Goal: Transaction & Acquisition: Purchase product/service

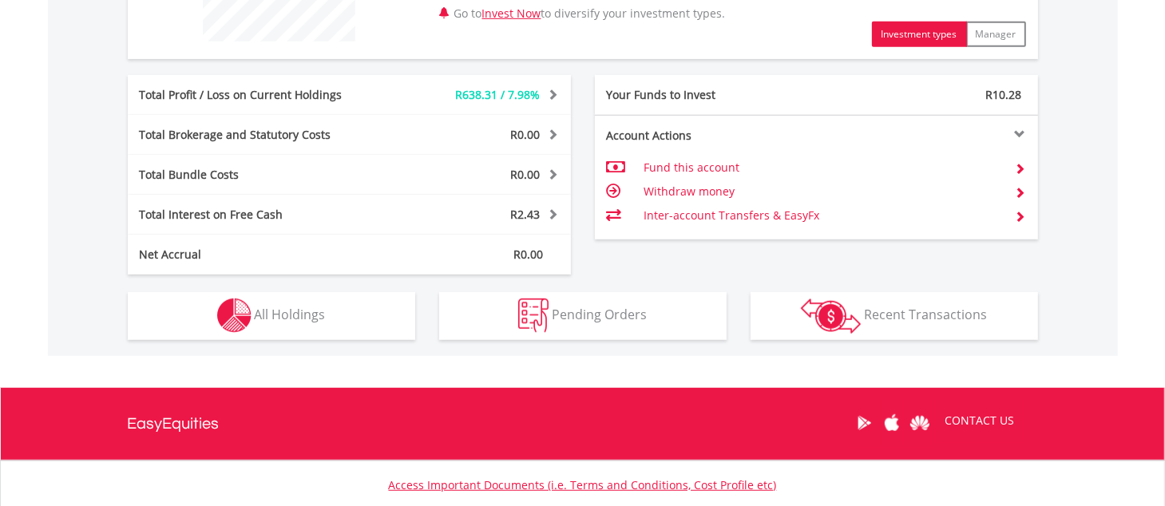
scroll to position [745, 0]
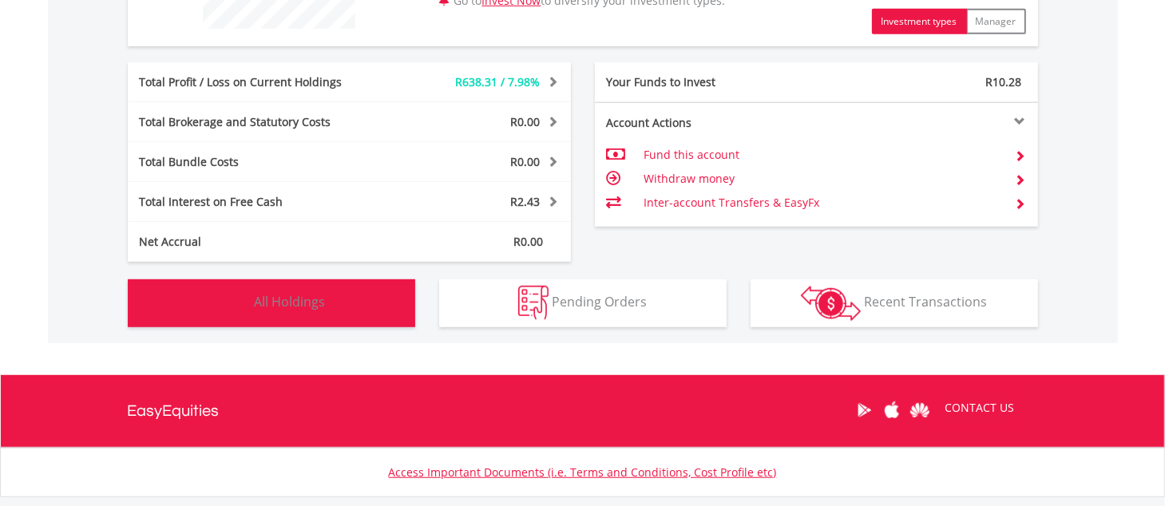
click at [319, 304] on span "All Holdings" at bounding box center [290, 302] width 71 height 18
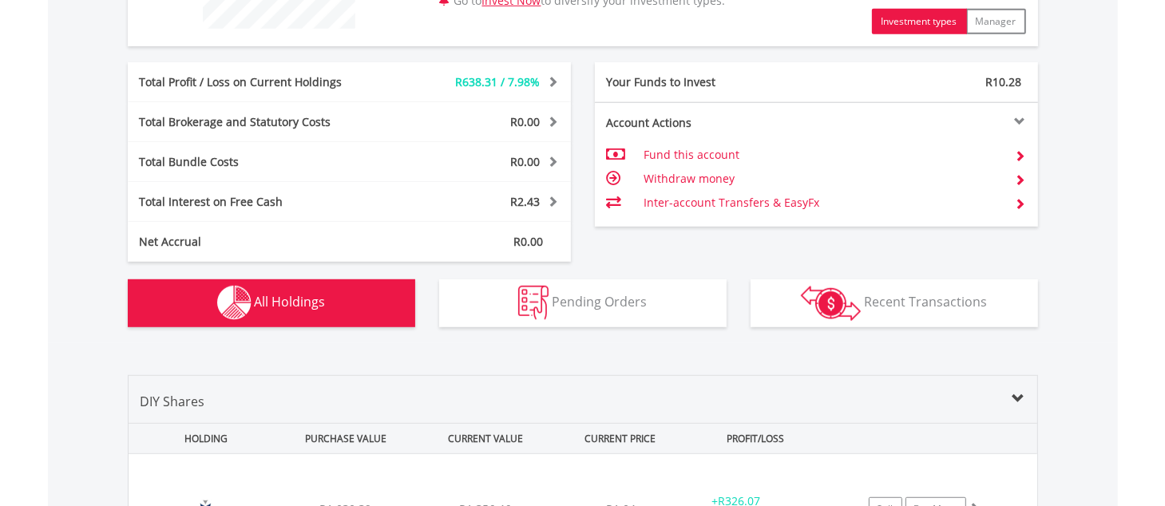
scroll to position [1118, 0]
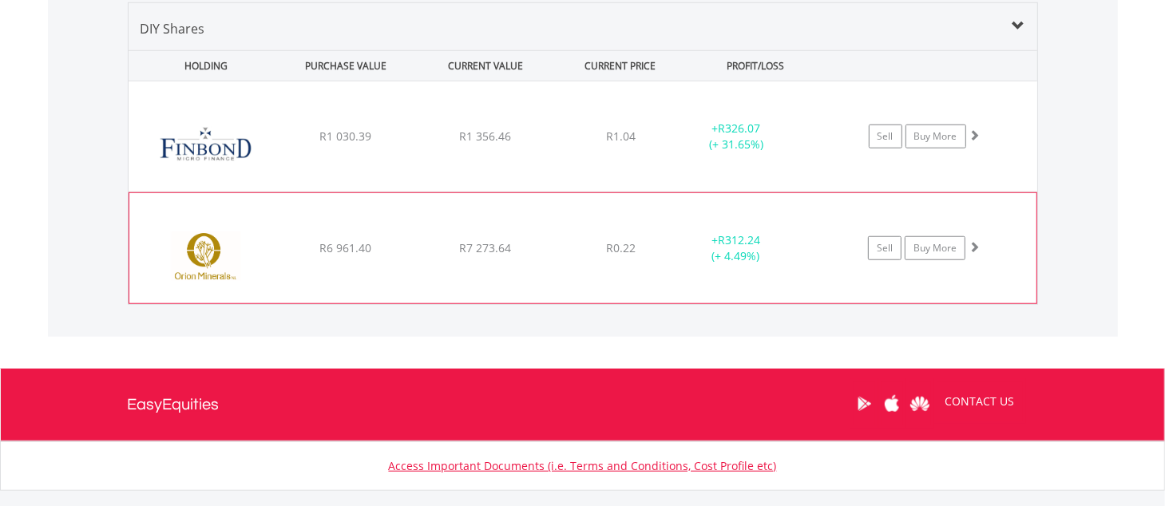
click at [202, 253] on img at bounding box center [205, 256] width 137 height 86
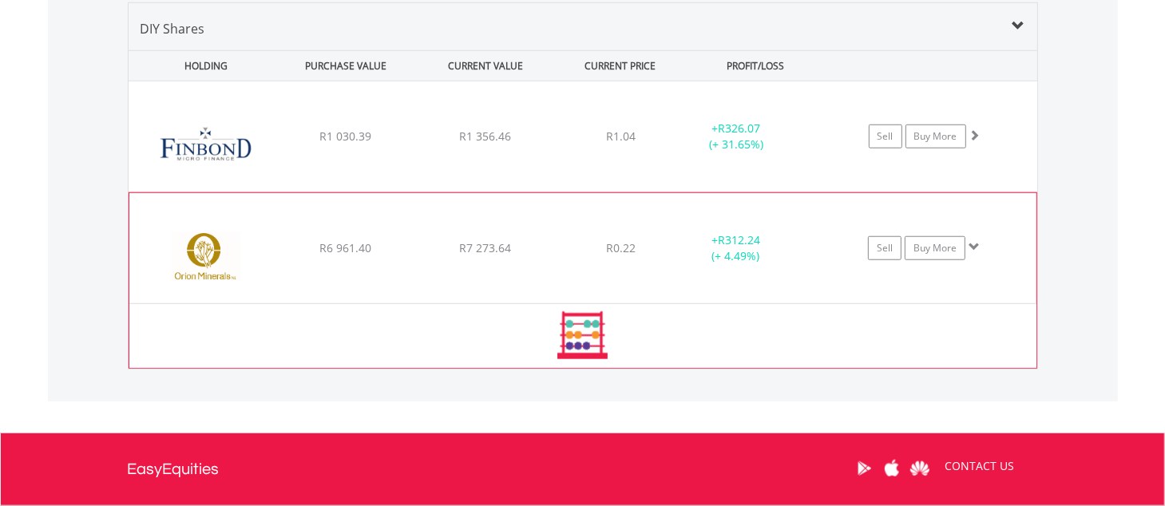
click at [202, 253] on img at bounding box center [205, 256] width 137 height 86
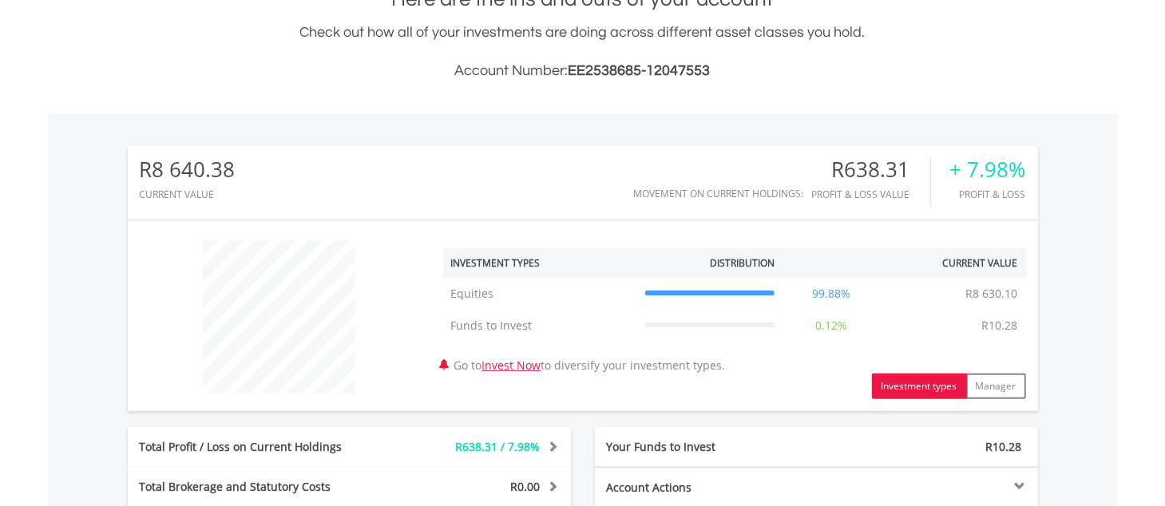
scroll to position [402, 0]
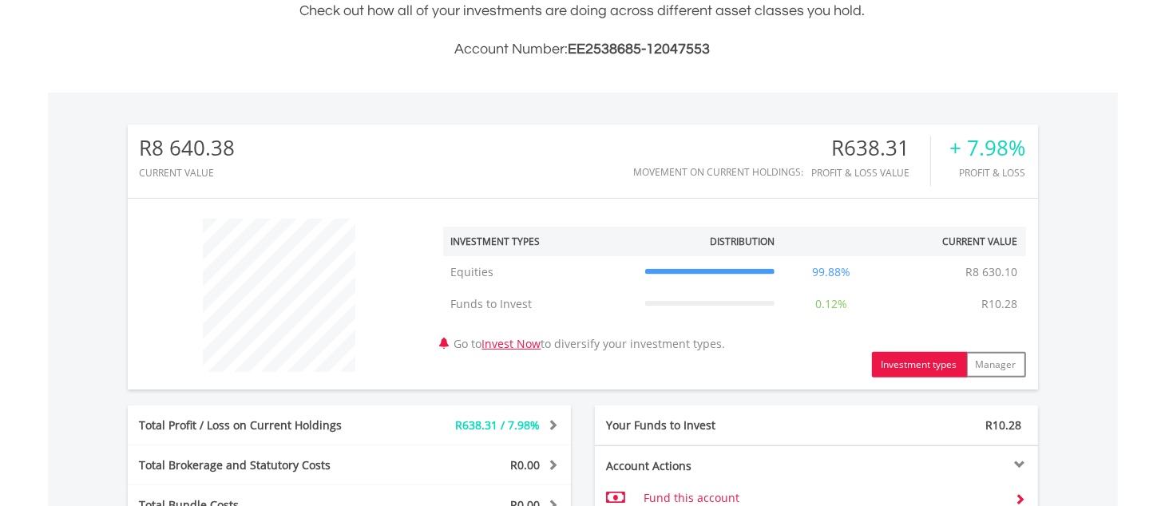
click at [853, 174] on div "Profit & Loss Value" at bounding box center [871, 173] width 118 height 10
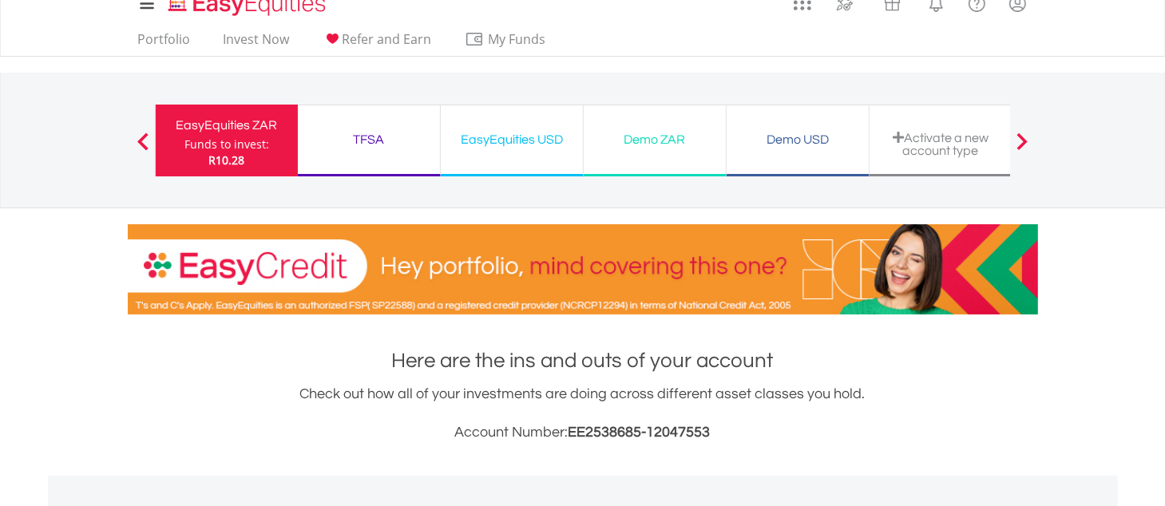
scroll to position [0, 0]
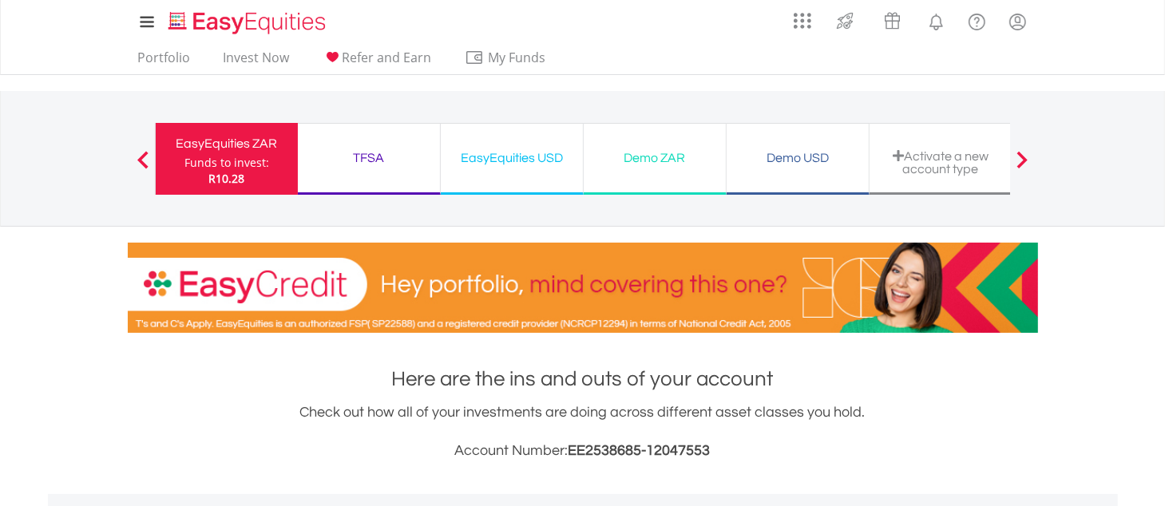
click at [138, 161] on span at bounding box center [142, 160] width 11 height 18
click at [146, 151] on span at bounding box center [142, 160] width 11 height 18
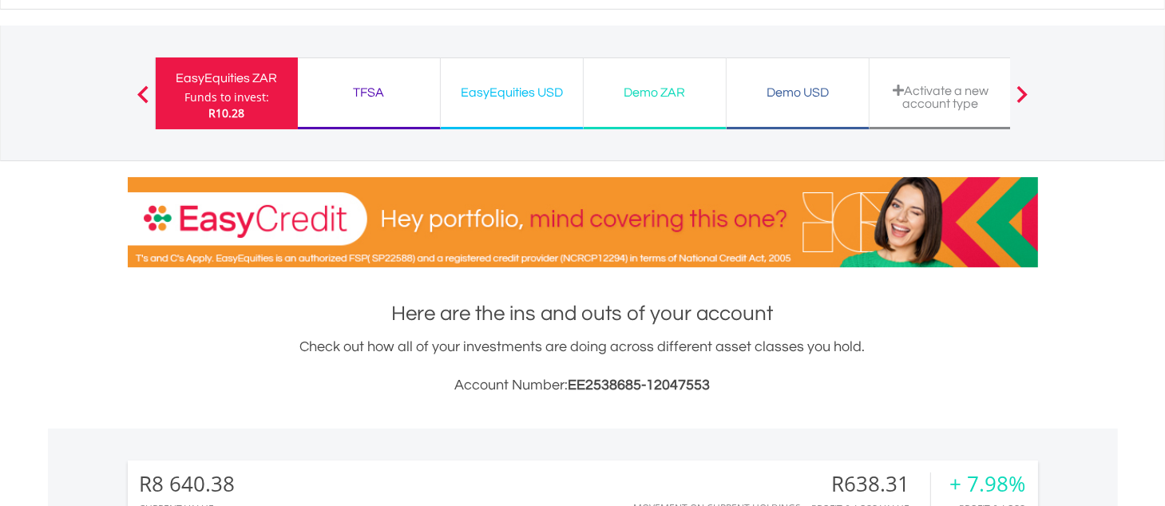
scroll to position [68, 0]
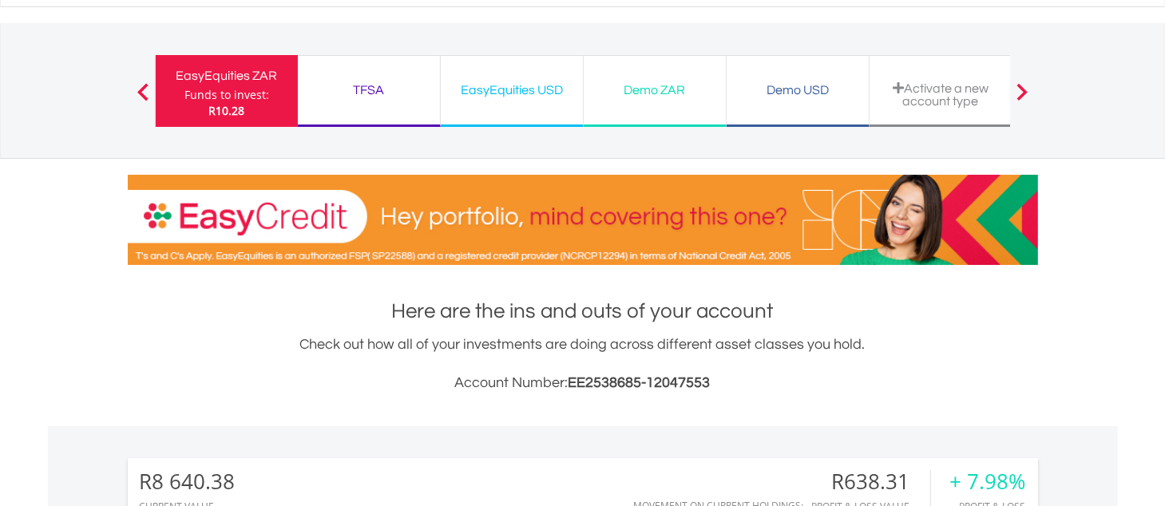
click at [141, 85] on span at bounding box center [142, 92] width 11 height 18
click at [143, 89] on span at bounding box center [142, 92] width 11 height 18
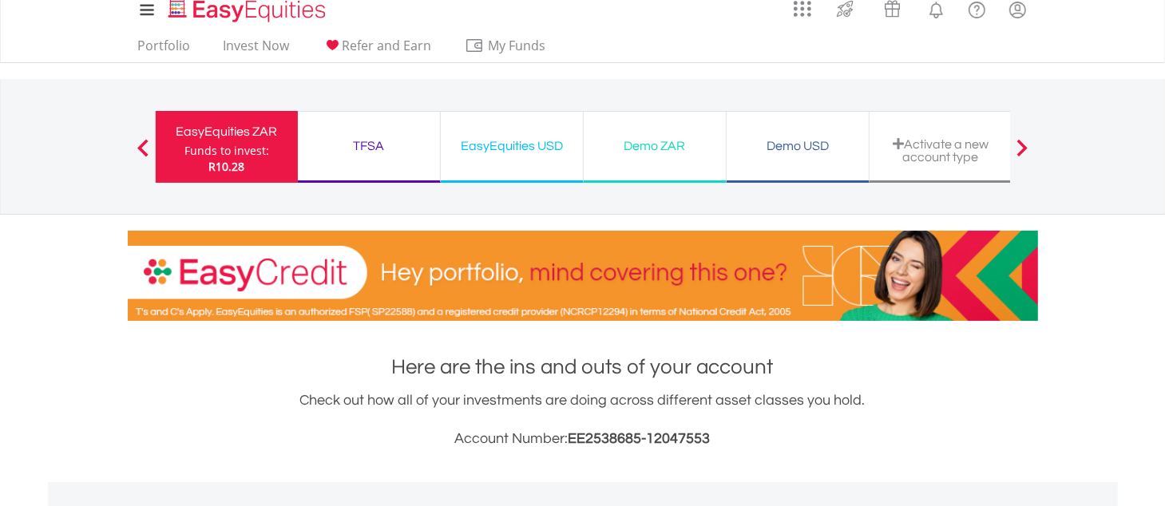
scroll to position [0, 0]
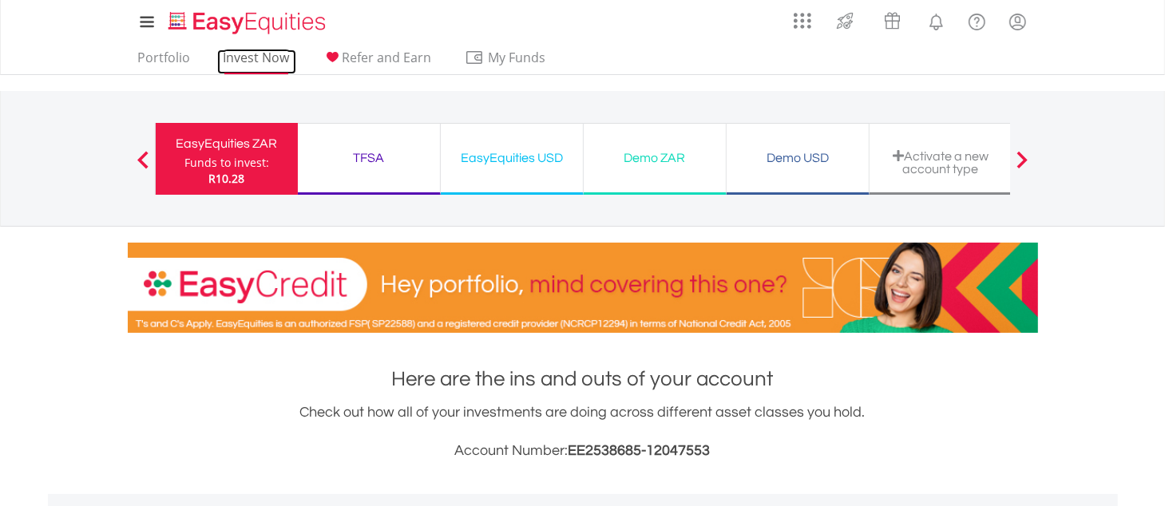
click at [255, 58] on link "Invest Now" at bounding box center [256, 62] width 79 height 25
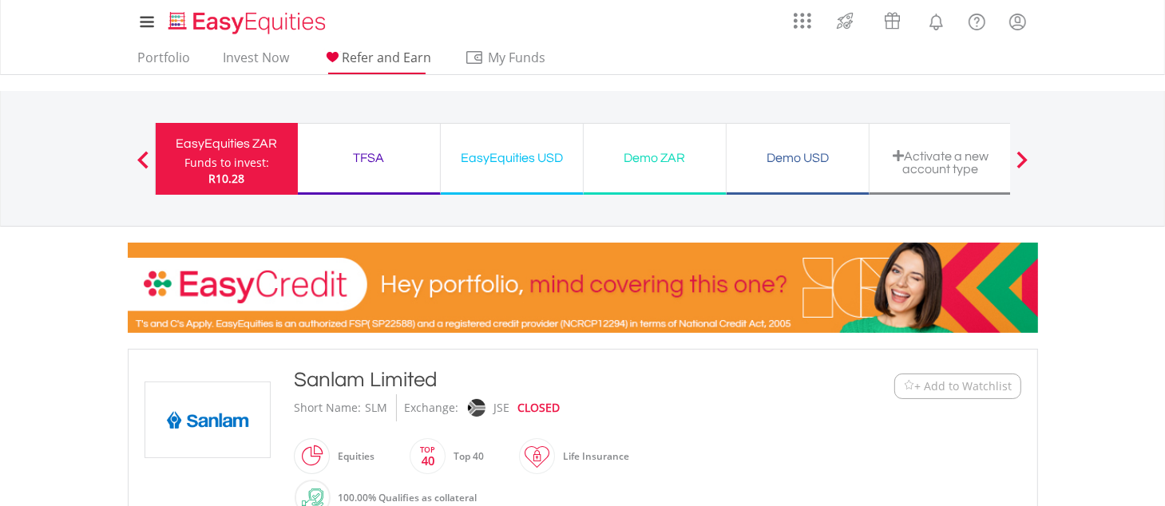
click at [409, 57] on span "Refer and Earn" at bounding box center [387, 58] width 89 height 18
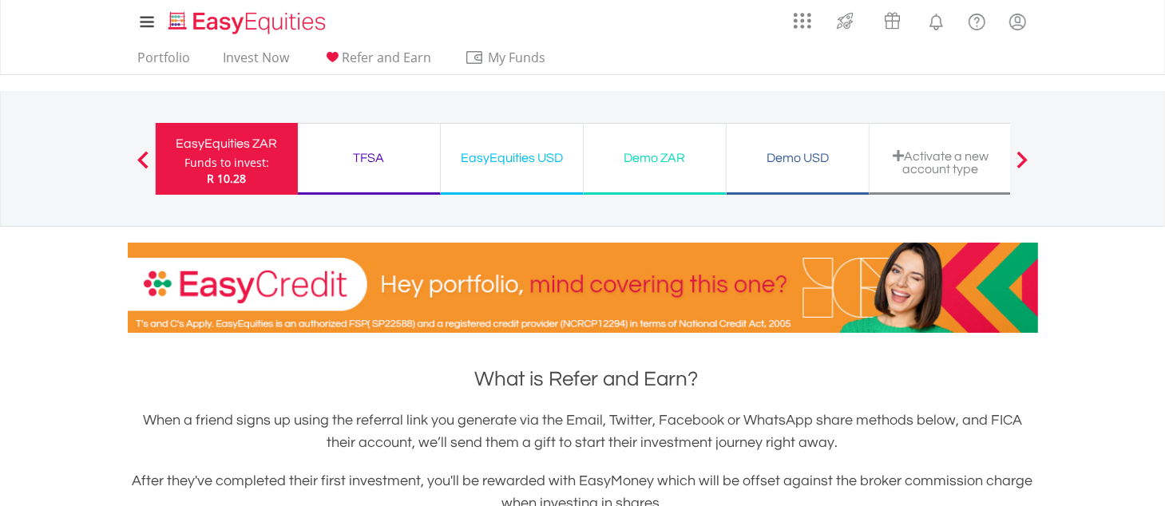
click at [616, 108] on div "EasyEquities ZAR Funds to invest: R 10.28 TFSA Funds to invest: R 10.28 EasyEqu…" at bounding box center [583, 158] width 856 height 135
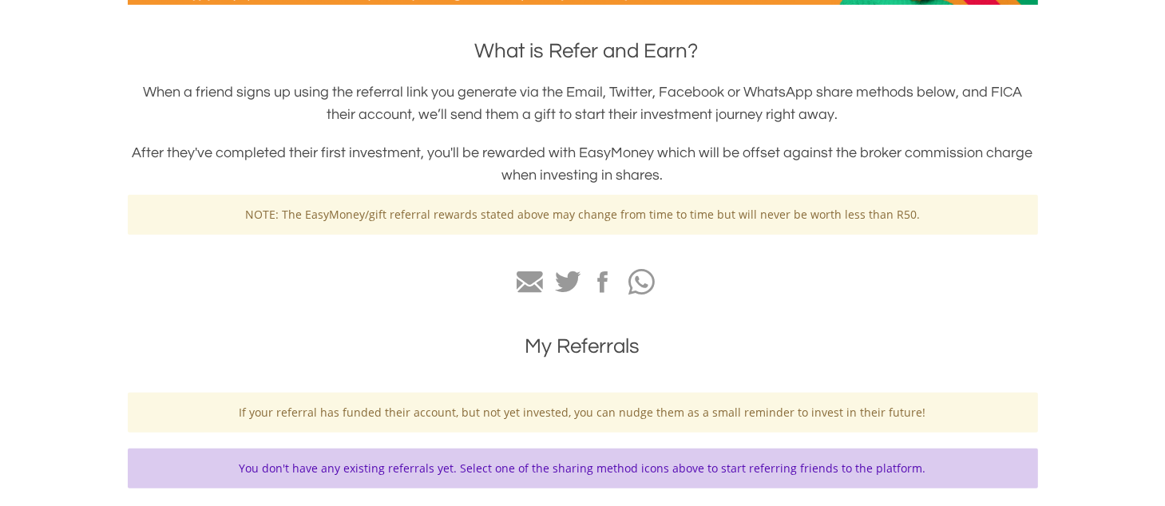
scroll to position [341, 0]
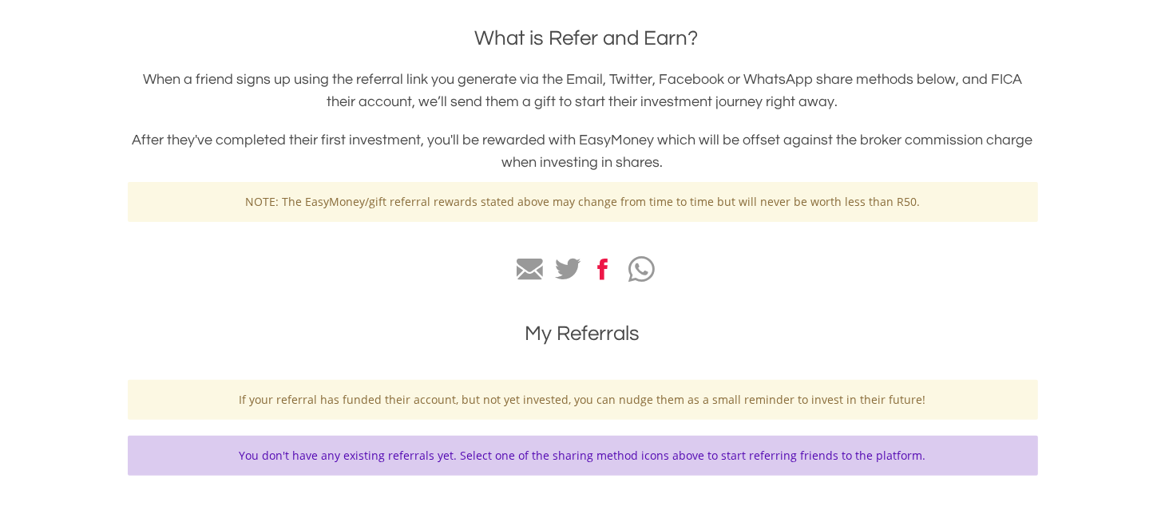
click at [605, 264] on icon at bounding box center [603, 270] width 11 height 22
